Goal: Find specific page/section: Find specific page/section

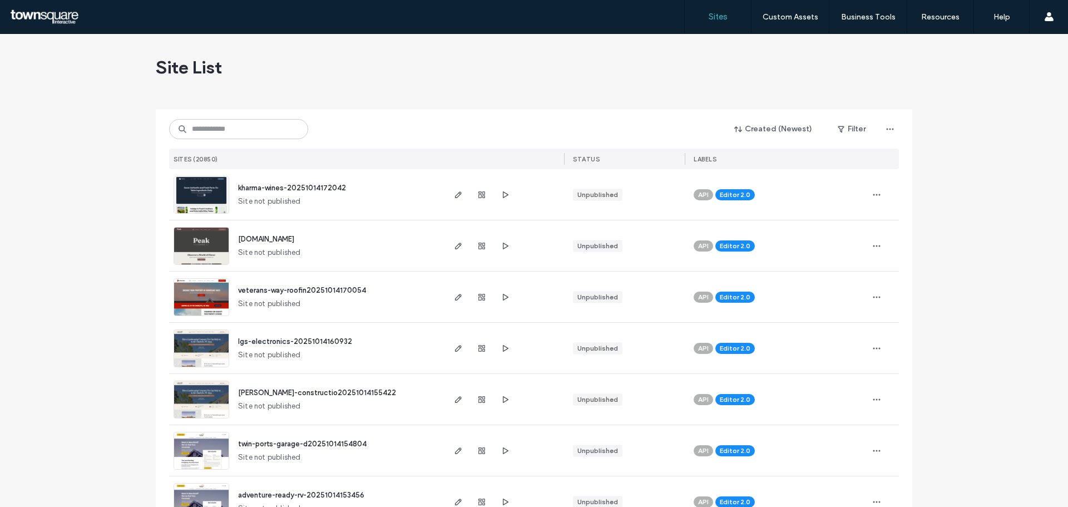
click at [238, 131] on input at bounding box center [238, 129] width 139 height 20
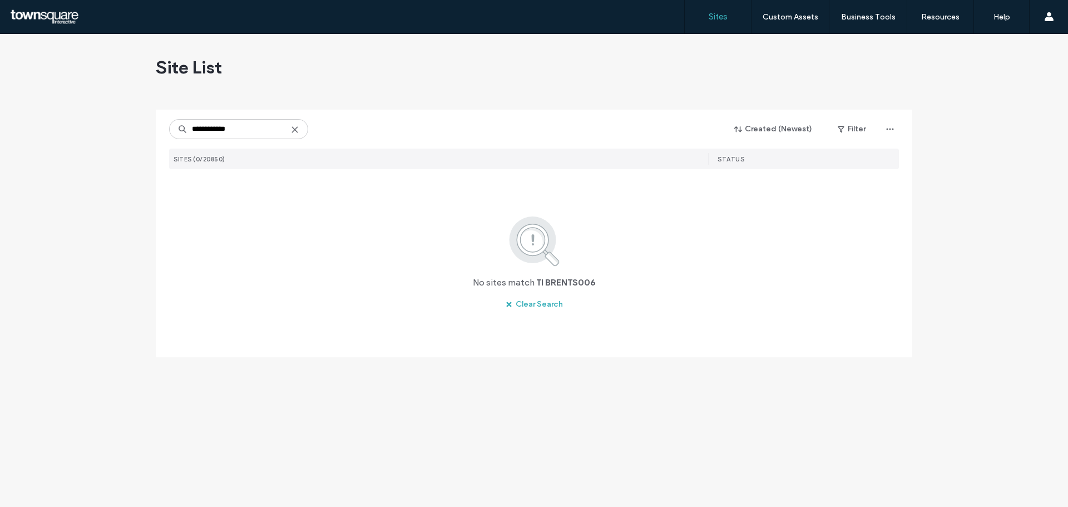
type input "**********"
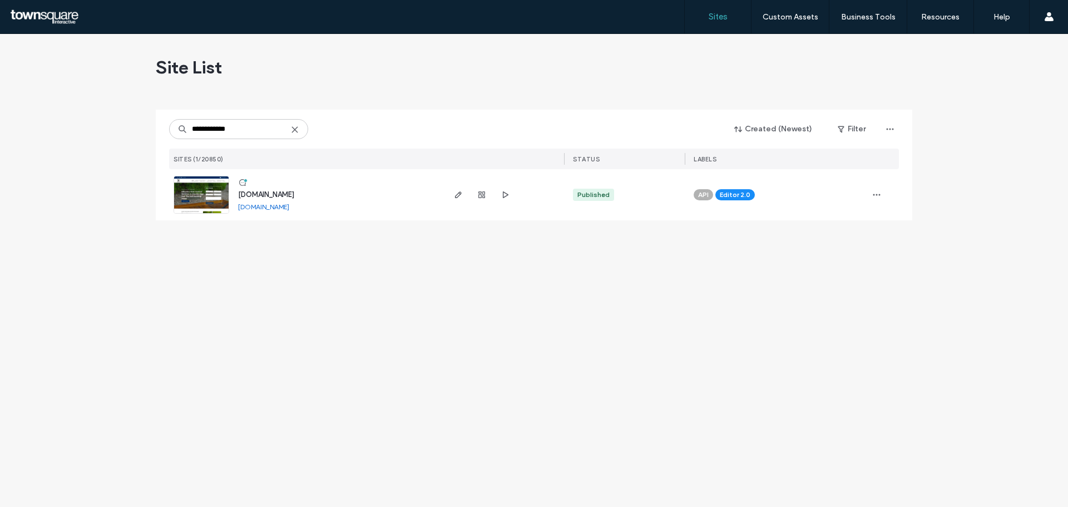
click at [265, 194] on span "www.brentsbugs.com" at bounding box center [266, 194] width 56 height 8
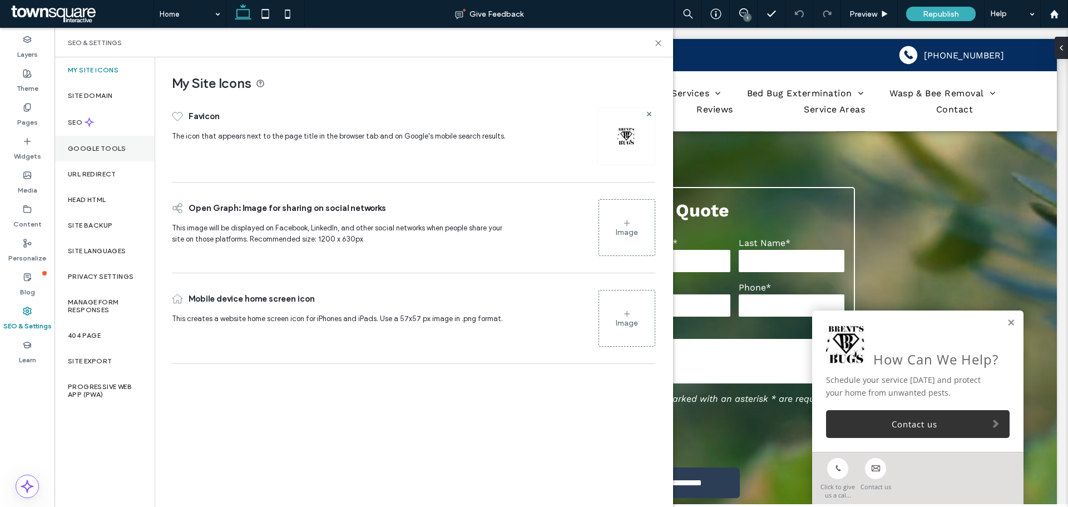
click at [117, 147] on label "Google Tools" at bounding box center [97, 149] width 58 height 8
